Goal: Task Accomplishment & Management: Complete application form

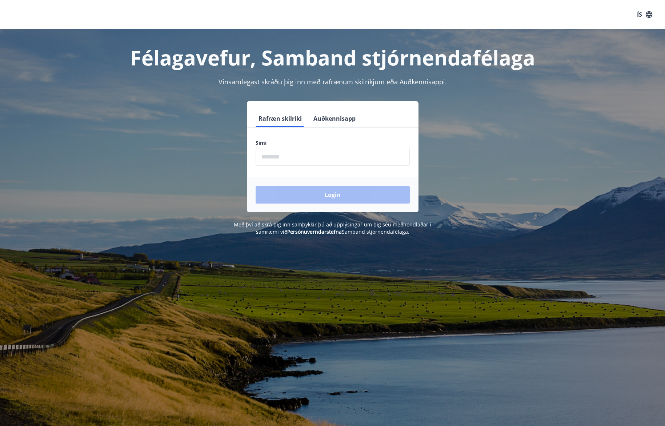
click at [307, 157] on input "phone" at bounding box center [333, 157] width 154 height 18
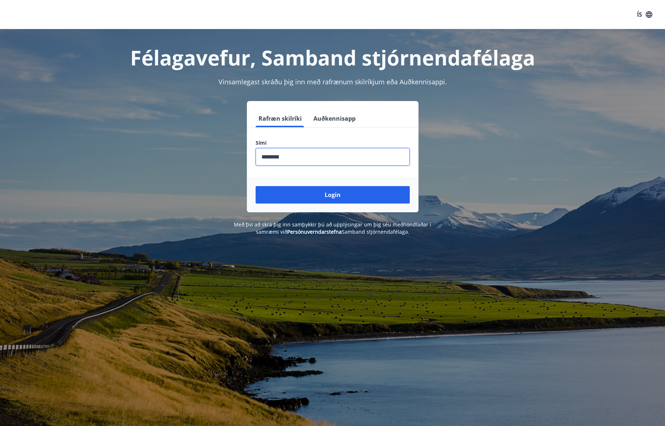
type input "********"
click at [256, 186] on button "Login" at bounding box center [333, 194] width 154 height 17
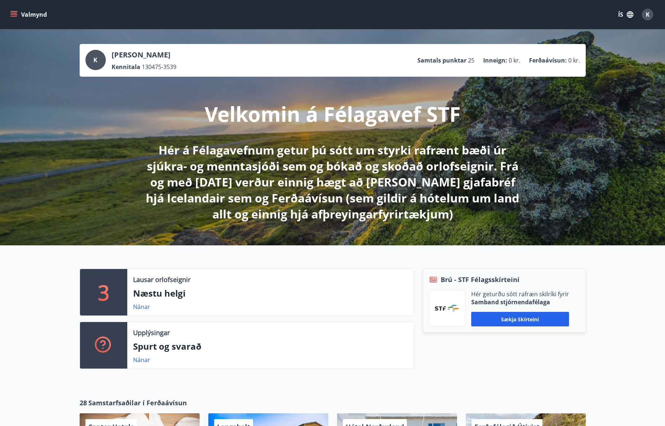
click at [37, 16] on button "Valmynd" at bounding box center [29, 14] width 41 height 13
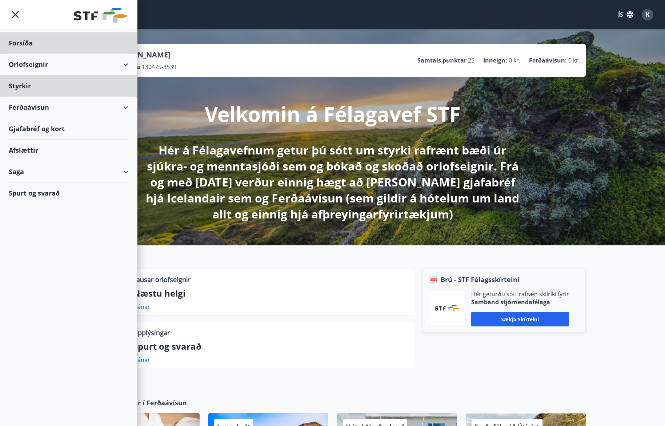
click at [22, 54] on div "Styrkir" at bounding box center [69, 42] width 120 height 21
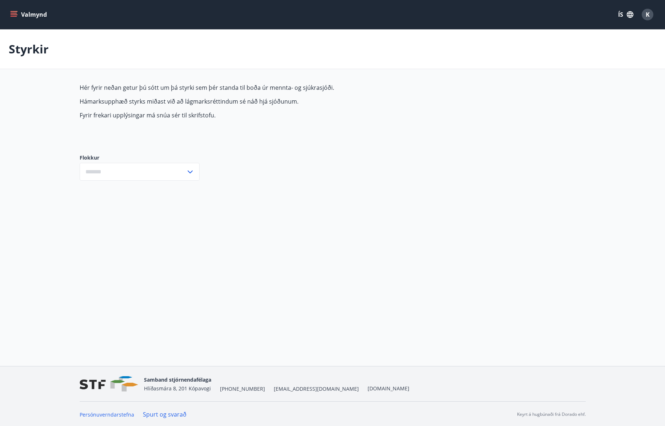
type input "***"
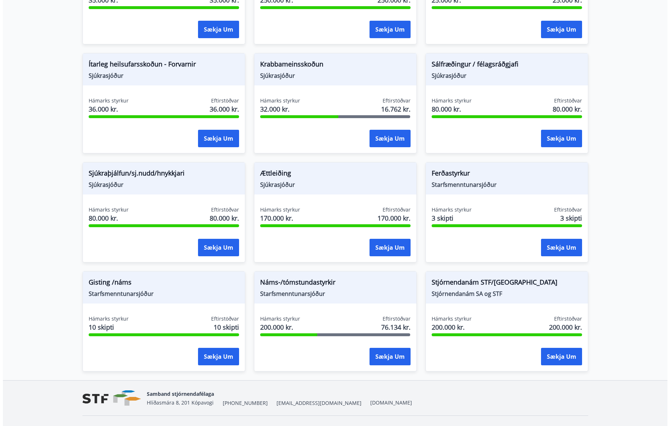
scroll to position [472, 0]
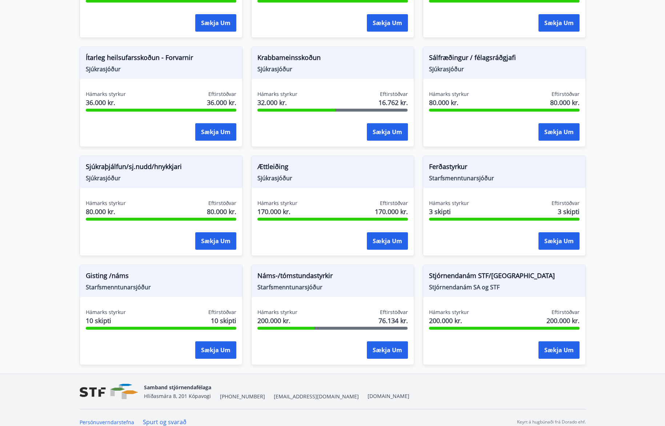
click at [383, 351] on button "Sækja um" at bounding box center [387, 349] width 41 height 17
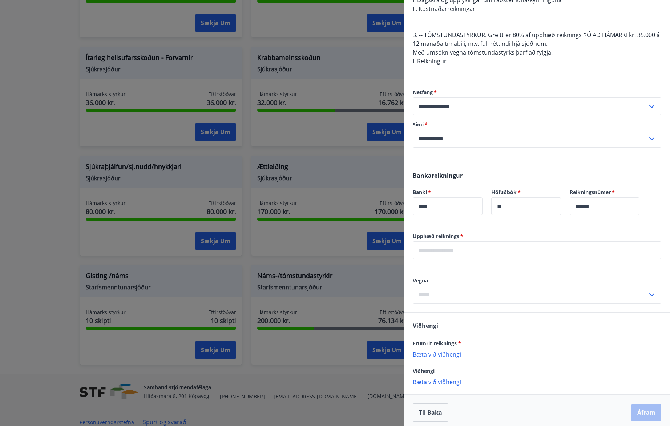
scroll to position [181, 0]
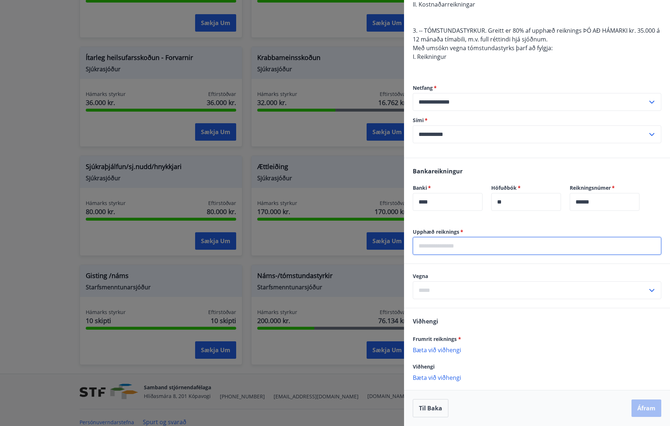
click at [496, 248] on input "text" at bounding box center [537, 246] width 249 height 18
type input "*"
click at [518, 313] on div "Upphæð reiknings   * ******** ​ Vegna ​ [PERSON_NAME] reiknings * [PERSON_NAME]…" at bounding box center [537, 330] width 266 height 205
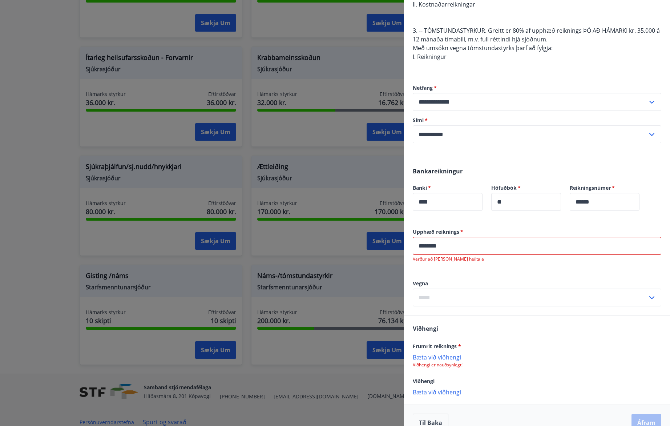
click at [474, 245] on input "********" at bounding box center [537, 246] width 249 height 18
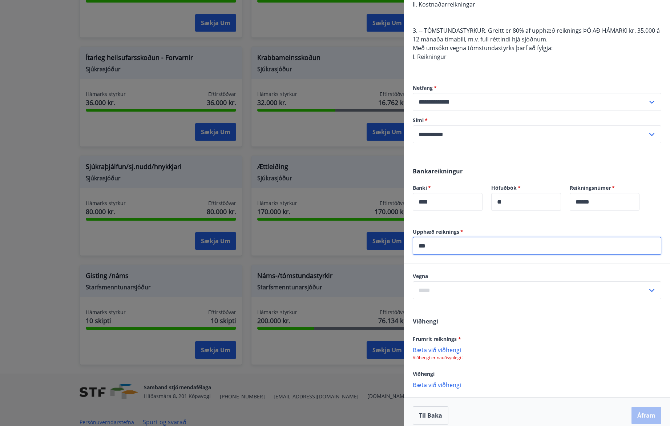
type input "***"
click at [648, 293] on icon at bounding box center [652, 290] width 9 height 9
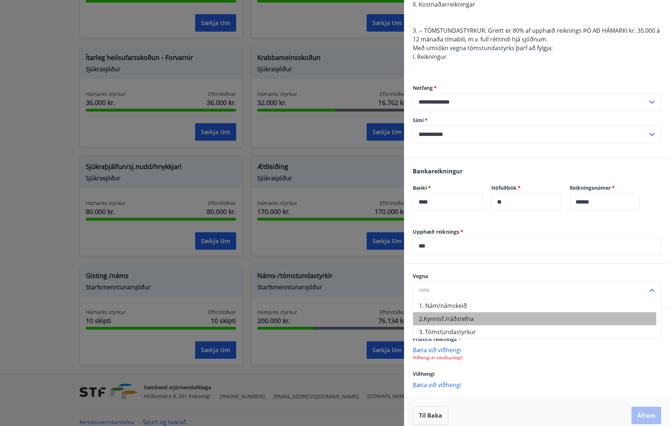
click at [484, 320] on li "2.Kynnisf./ráðstefna" at bounding box center [537, 318] width 248 height 13
type input "**********"
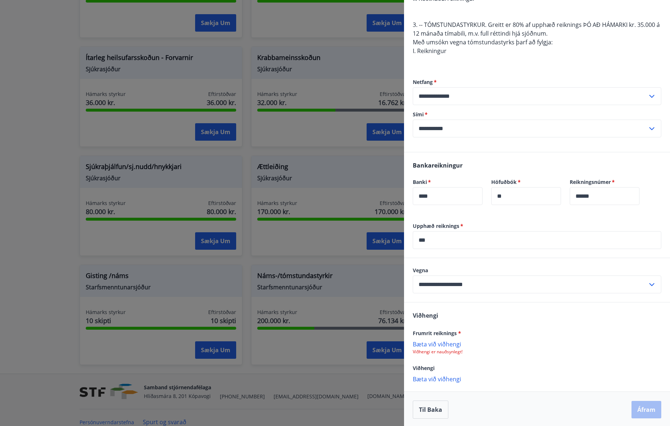
scroll to position [189, 0]
click at [447, 344] on p "Bæta við viðhengi" at bounding box center [537, 342] width 249 height 7
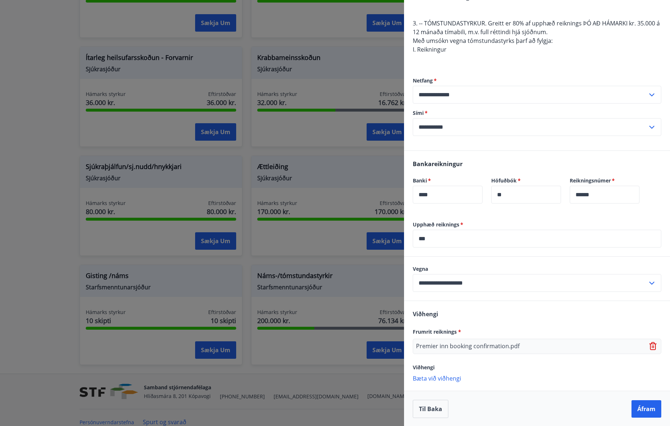
click at [447, 381] on p "Bæta við viðhengi" at bounding box center [537, 377] width 249 height 7
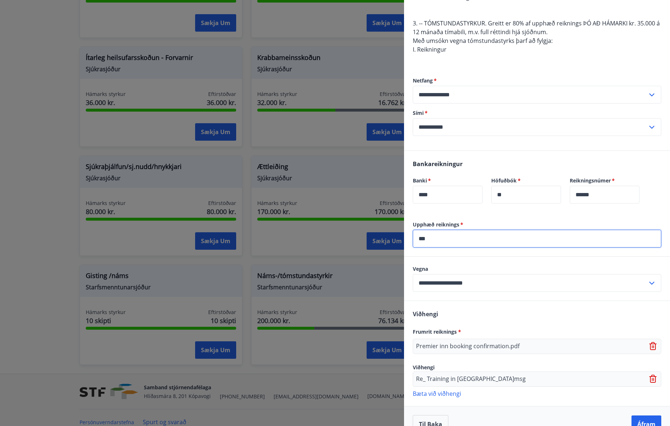
drag, startPoint x: 397, startPoint y: 240, endPoint x: 388, endPoint y: 239, distance: 9.2
click at [390, 240] on div "Náms-/tómstundastyrkir Dagsetning [DATE] Heildarstyrkur 200.000 kr. Eftirstöðva…" at bounding box center [335, 213] width 670 height 426
type input "*****"
click at [586, 144] on div "**********" at bounding box center [537, 107] width 249 height 88
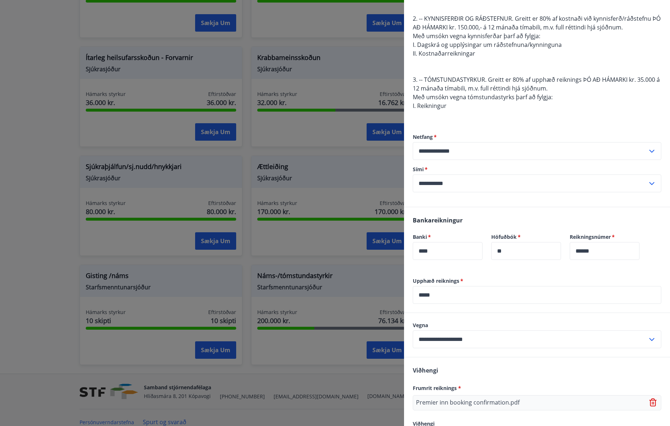
scroll to position [205, 0]
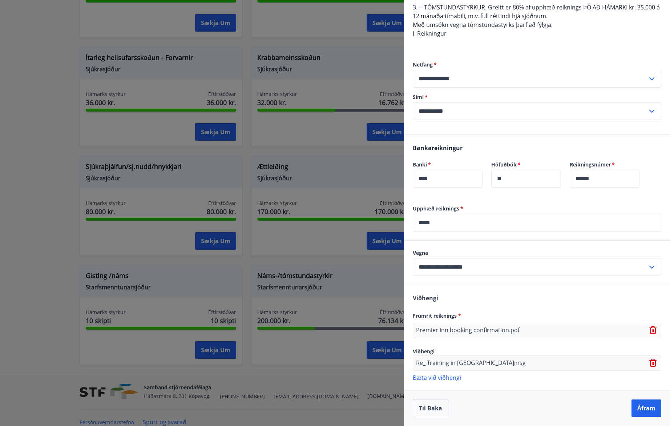
click at [641, 410] on button "Áfram" at bounding box center [647, 407] width 30 height 17
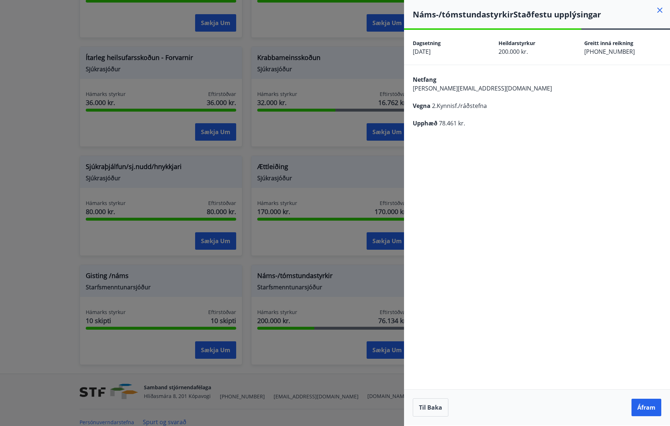
scroll to position [0, 0]
click at [641, 410] on button "Áfram" at bounding box center [647, 407] width 30 height 17
click at [434, 403] on button "Til baka" at bounding box center [431, 407] width 36 height 18
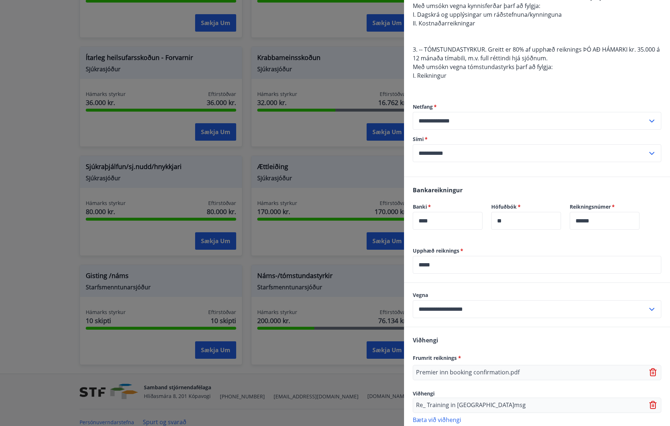
scroll to position [182, 0]
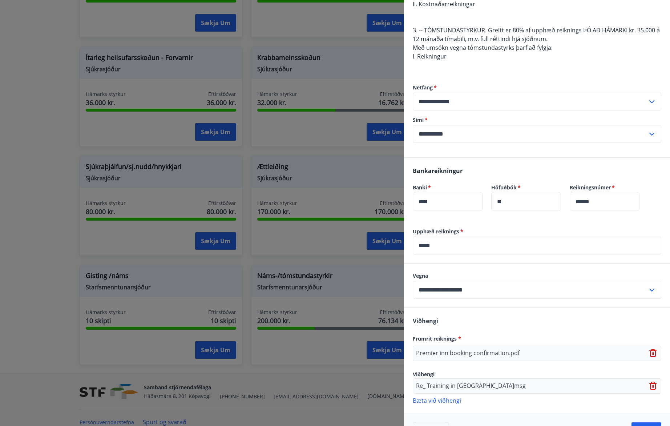
click at [649, 389] on icon at bounding box center [653, 386] width 9 height 9
click at [454, 385] on p "Bæta við viðhengi" at bounding box center [537, 384] width 249 height 7
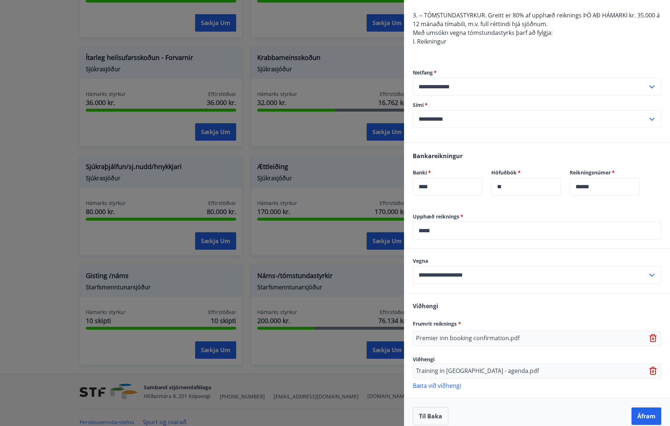
scroll to position [205, 0]
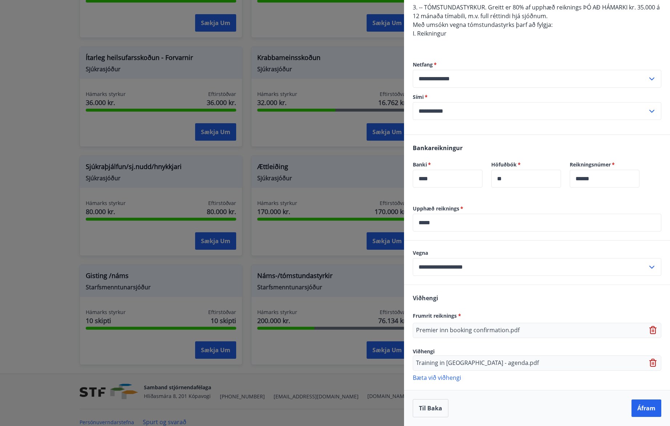
click at [652, 410] on button "Áfram" at bounding box center [647, 407] width 30 height 17
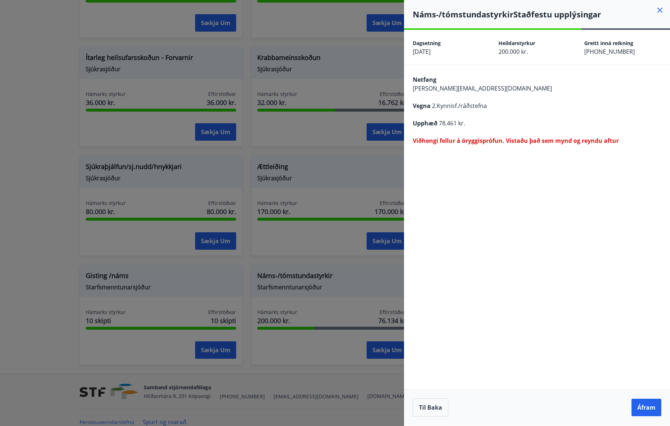
scroll to position [0, 0]
click at [429, 411] on button "Til baka" at bounding box center [431, 407] width 36 height 18
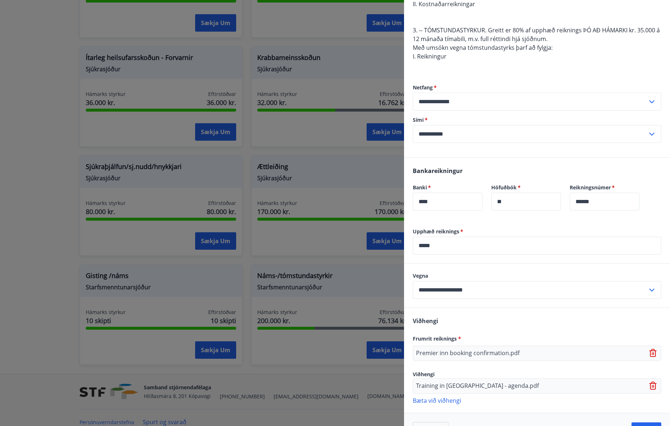
scroll to position [205, 0]
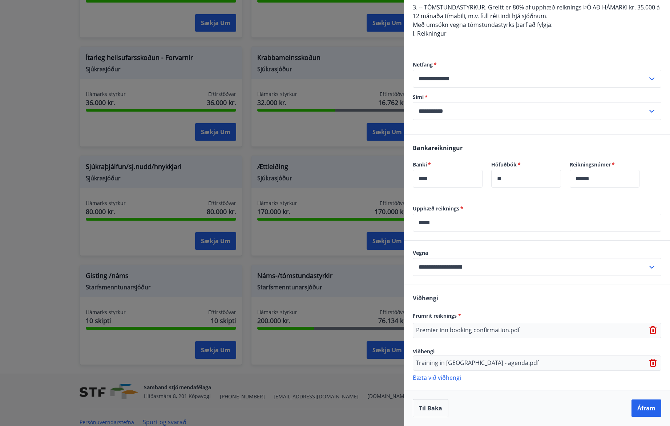
click at [651, 363] on icon at bounding box center [653, 363] width 9 height 9
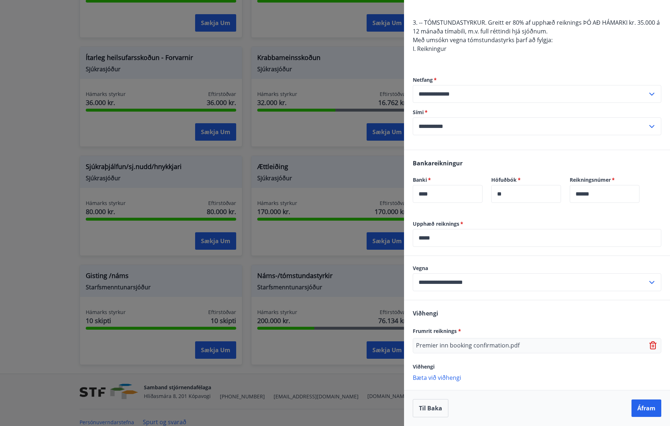
click at [434, 376] on p "Bæta við viðhengi" at bounding box center [537, 377] width 249 height 7
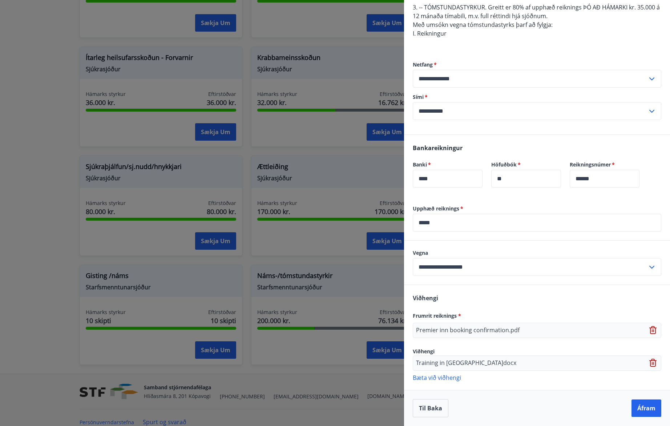
click at [653, 331] on icon at bounding box center [653, 330] width 1 height 3
click at [439, 328] on p "Bæta við viðhengi" at bounding box center [537, 326] width 249 height 7
click at [640, 407] on button "Áfram" at bounding box center [647, 407] width 30 height 17
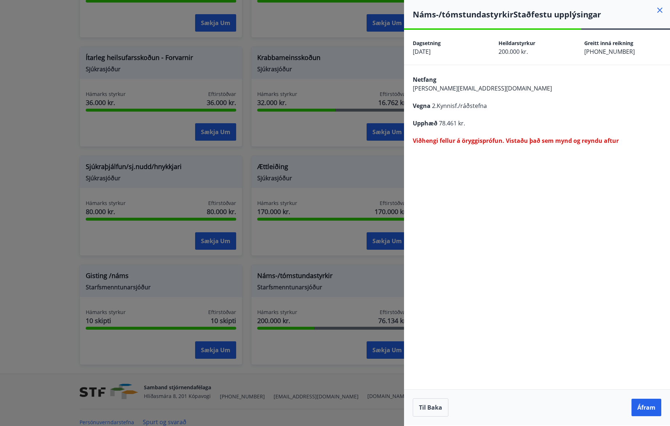
scroll to position [0, 0]
click at [439, 406] on button "Til baka" at bounding box center [431, 407] width 36 height 18
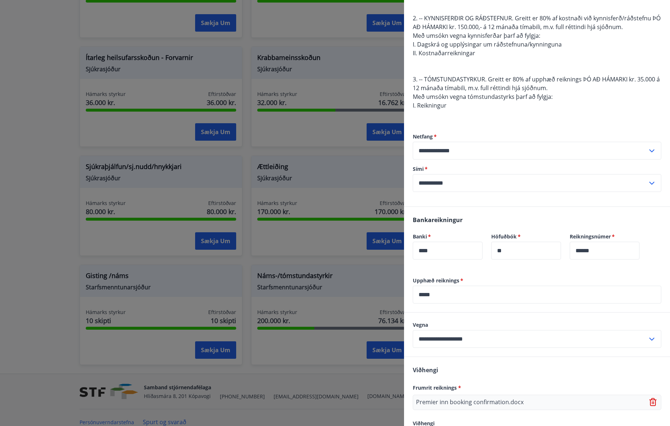
scroll to position [205, 0]
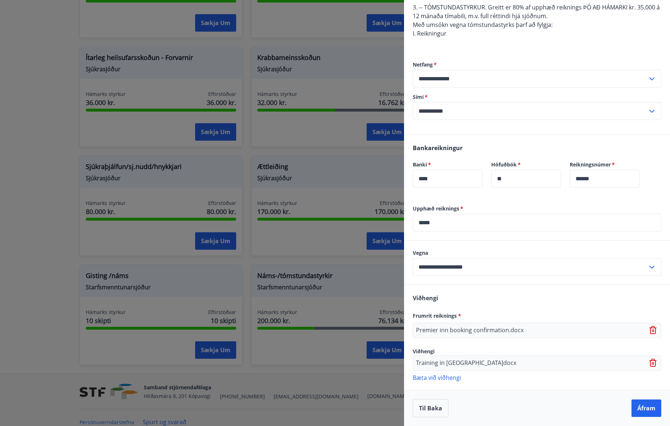
click at [653, 363] on icon at bounding box center [653, 363] width 1 height 3
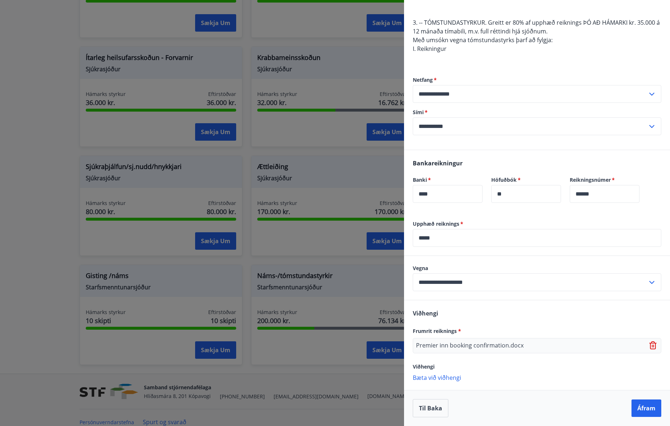
scroll to position [189, 0]
click at [649, 344] on icon at bounding box center [653, 345] width 9 height 9
click at [427, 349] on p "Viðhengi er nauðsynlegt!" at bounding box center [537, 350] width 249 height 6
click at [433, 342] on p "Bæta við viðhengi" at bounding box center [537, 342] width 249 height 7
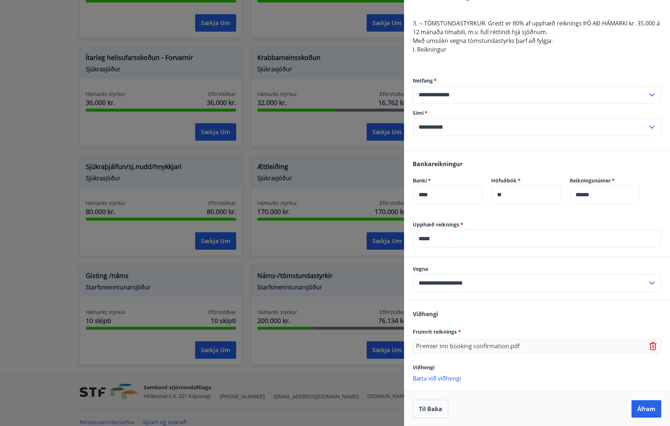
scroll to position [189, 0]
click at [644, 413] on button "Áfram" at bounding box center [647, 407] width 30 height 17
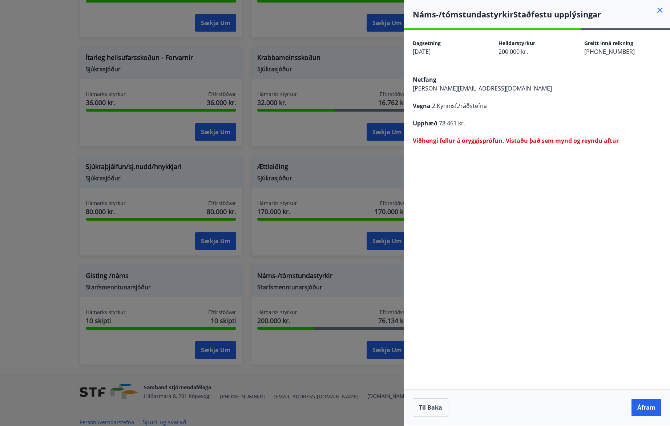
scroll to position [0, 0]
click at [425, 410] on button "Til baka" at bounding box center [431, 407] width 36 height 18
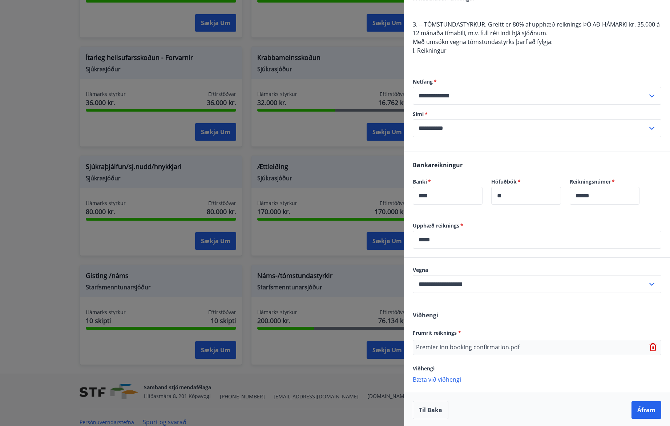
scroll to position [189, 0]
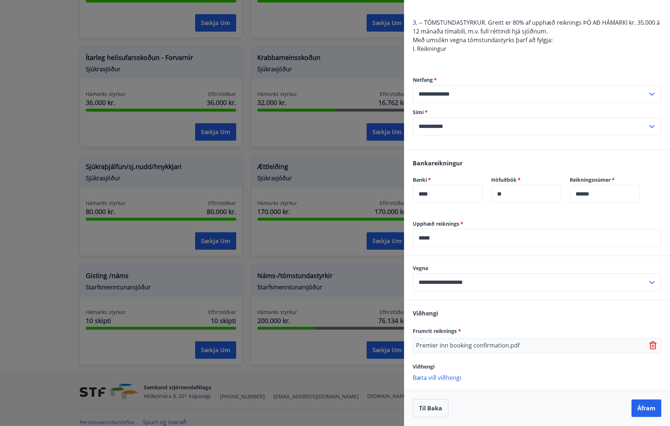
click at [649, 345] on icon at bounding box center [653, 345] width 9 height 9
click at [435, 353] on p "Viðhengi er nauðsynlegt!" at bounding box center [537, 350] width 249 height 6
click at [437, 343] on p "Bæta við viðhengi" at bounding box center [537, 342] width 249 height 7
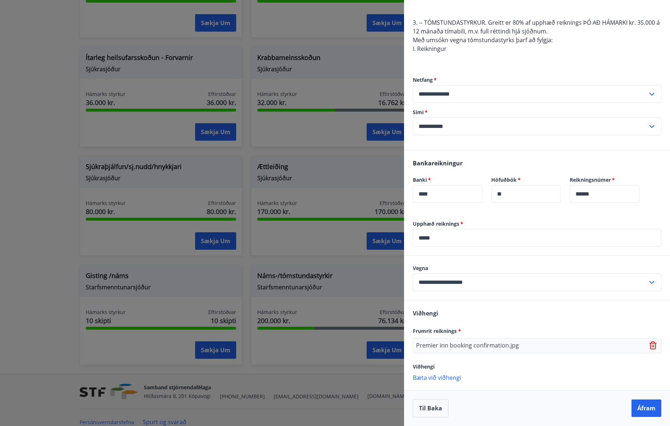
click at [428, 378] on p "Bæta við viðhengi" at bounding box center [537, 377] width 249 height 7
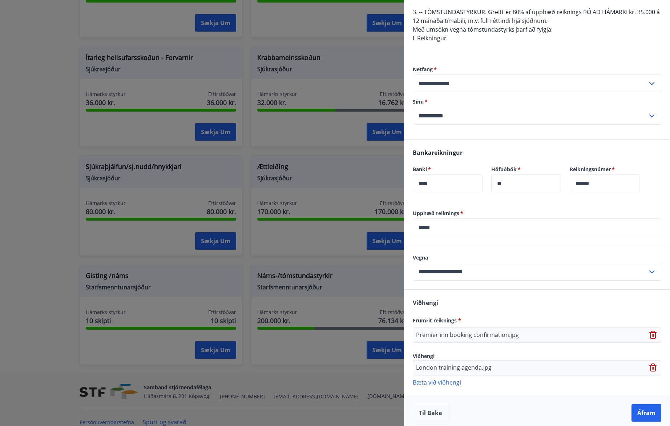
scroll to position [205, 0]
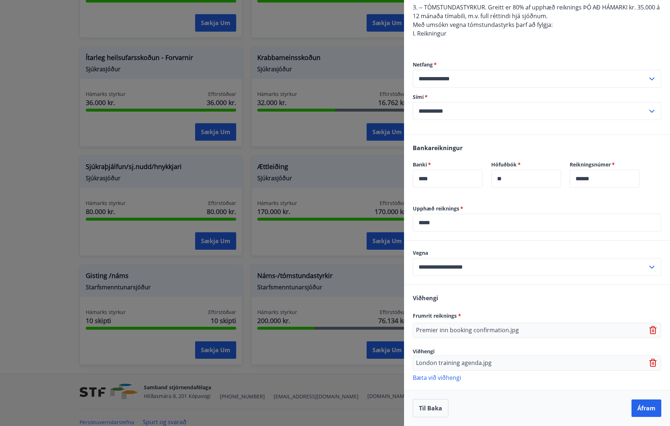
click at [641, 409] on button "Áfram" at bounding box center [647, 407] width 30 height 17
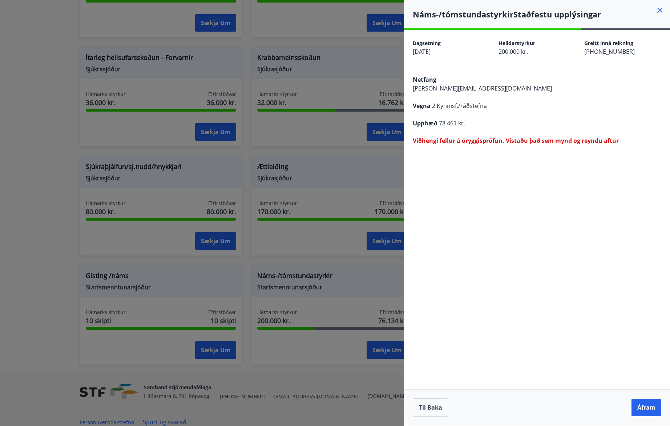
scroll to position [0, 0]
click at [428, 412] on button "Til baka" at bounding box center [431, 407] width 36 height 18
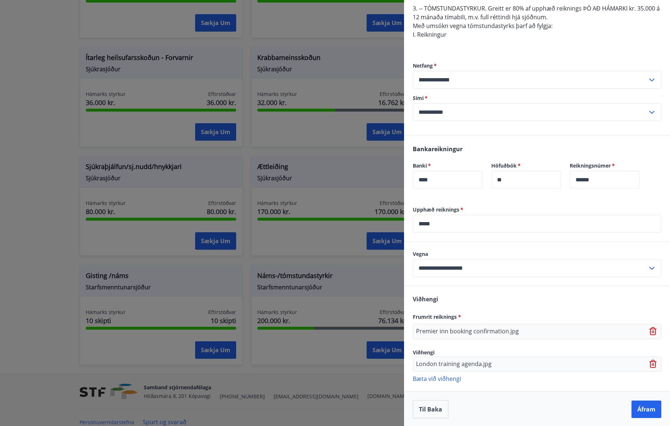
scroll to position [205, 0]
click at [640, 407] on button "Áfram" at bounding box center [647, 407] width 30 height 17
